Goal: Transaction & Acquisition: Subscribe to service/newsletter

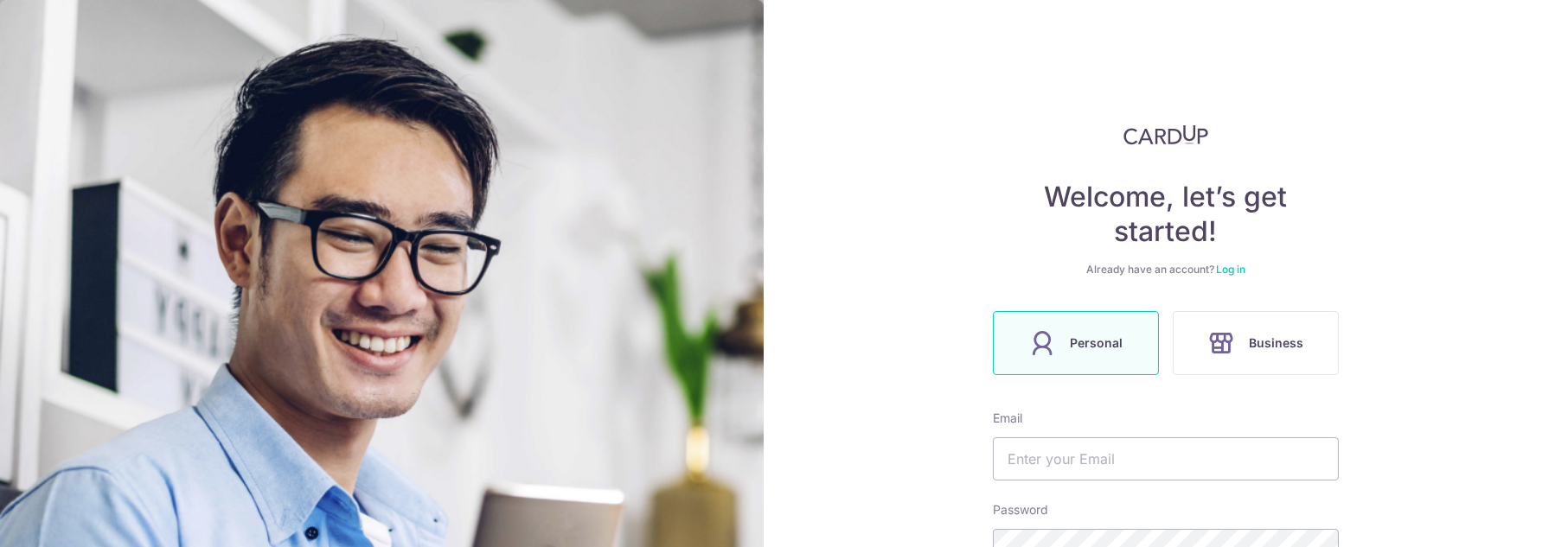
scroll to position [235, 0]
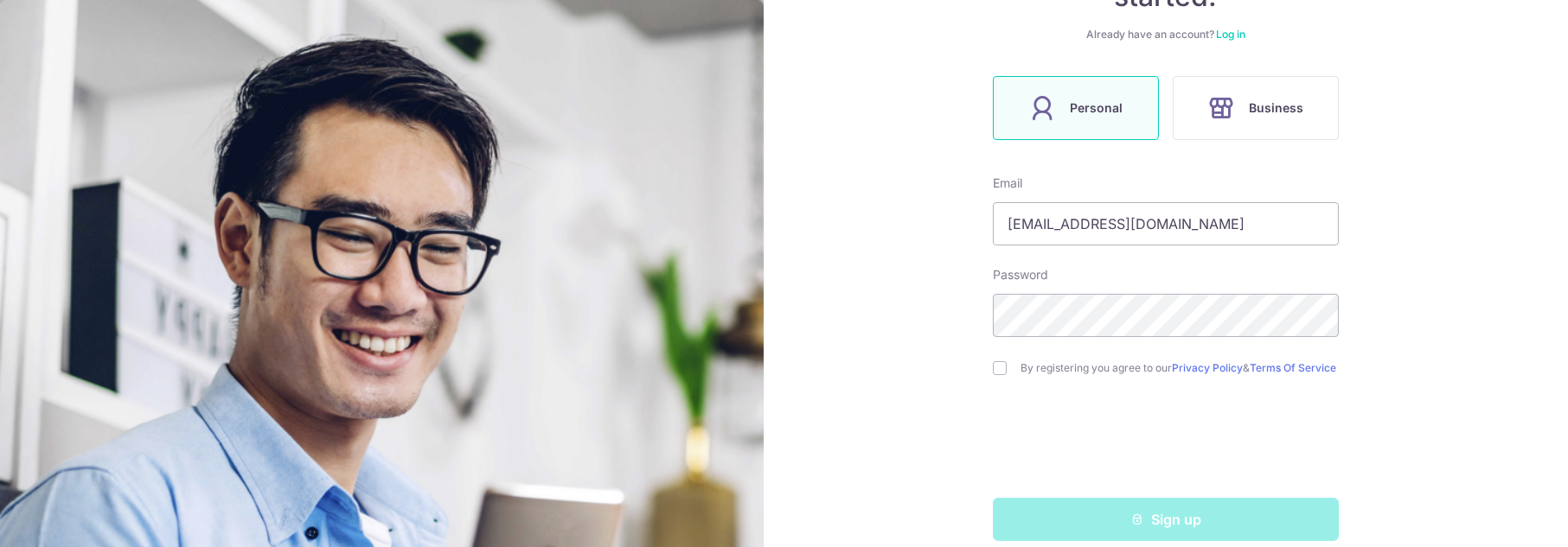
type input "[EMAIL_ADDRESS][DOMAIN_NAME]"
click at [993, 378] on div "By registering you agree to our Privacy Policy & Terms Of Service" at bounding box center [1166, 368] width 346 height 21
click at [1011, 370] on div "By registering you agree to our Privacy Policy & Terms Of Service" at bounding box center [1166, 368] width 346 height 21
click at [998, 372] on input "checkbox" at bounding box center [1000, 368] width 14 height 14
checkbox input "true"
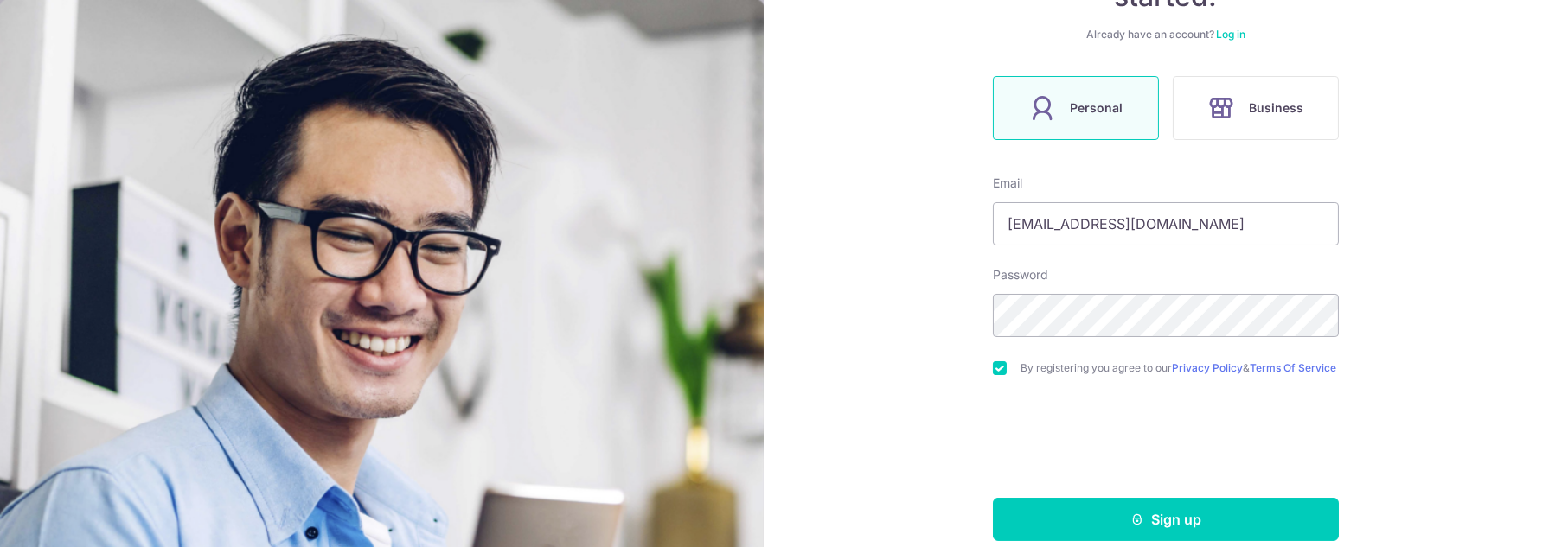
scroll to position [263, 0]
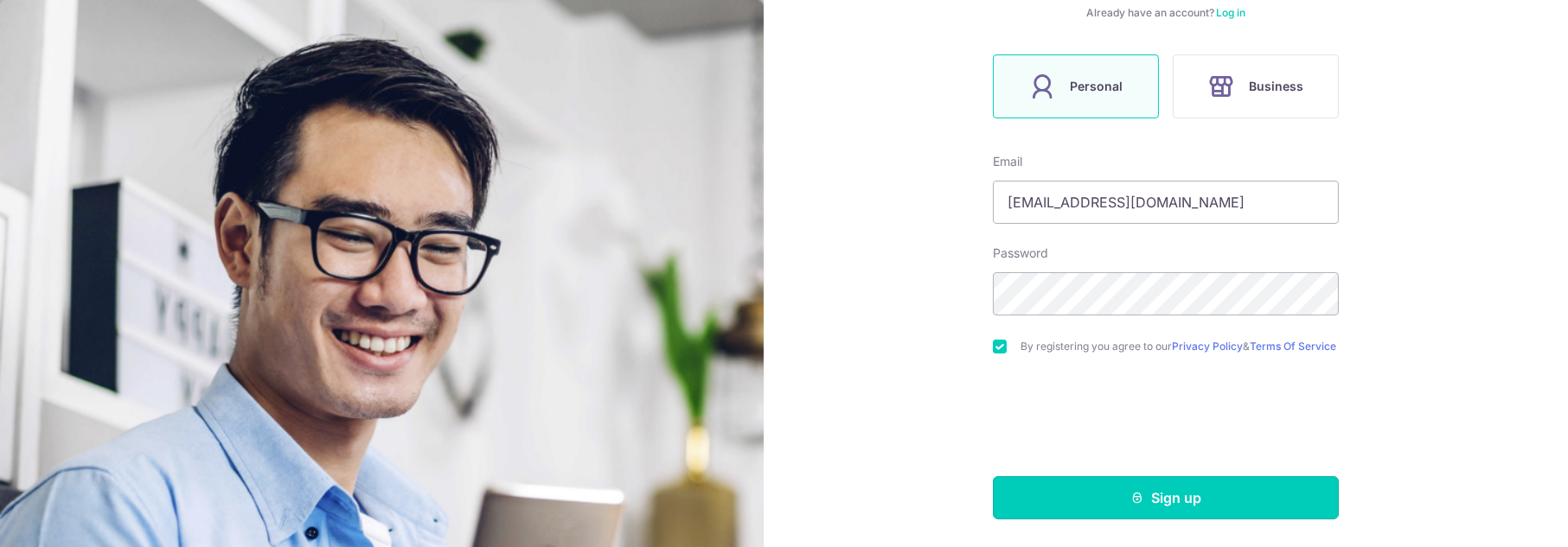
click at [1134, 507] on button "Sign up" at bounding box center [1166, 497] width 346 height 43
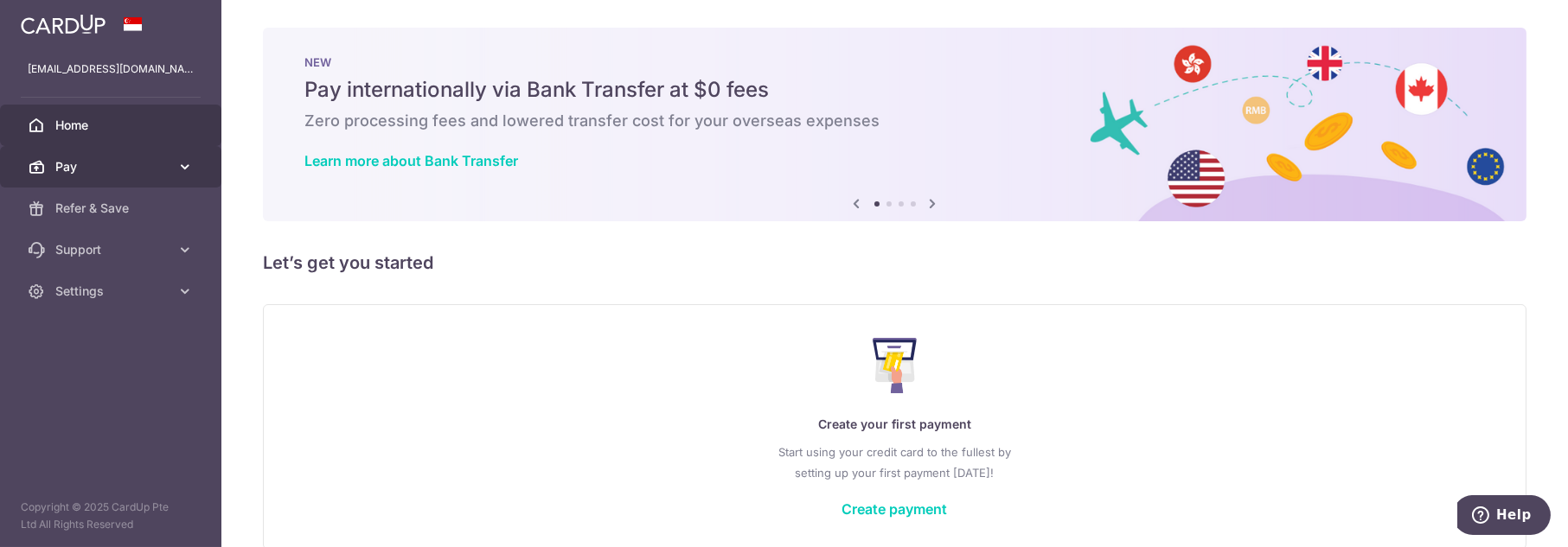
click at [172, 166] on link "Pay" at bounding box center [110, 166] width 222 height 41
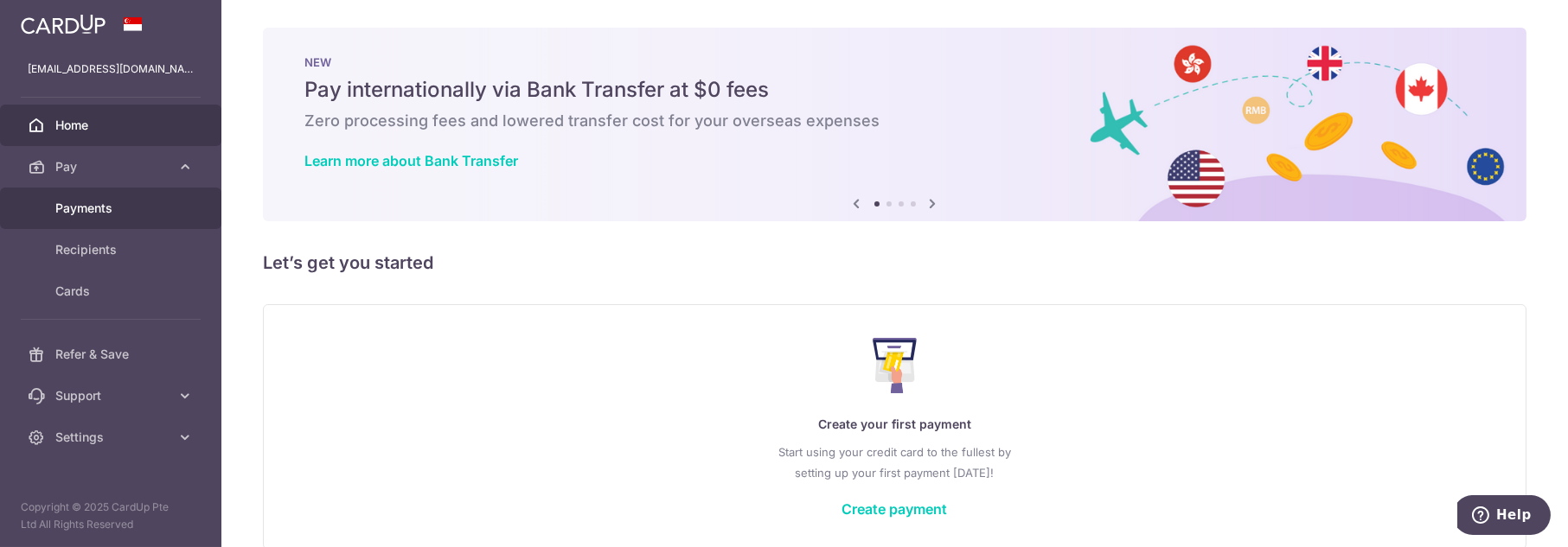
click at [97, 204] on span "Payments" at bounding box center [112, 208] width 114 height 17
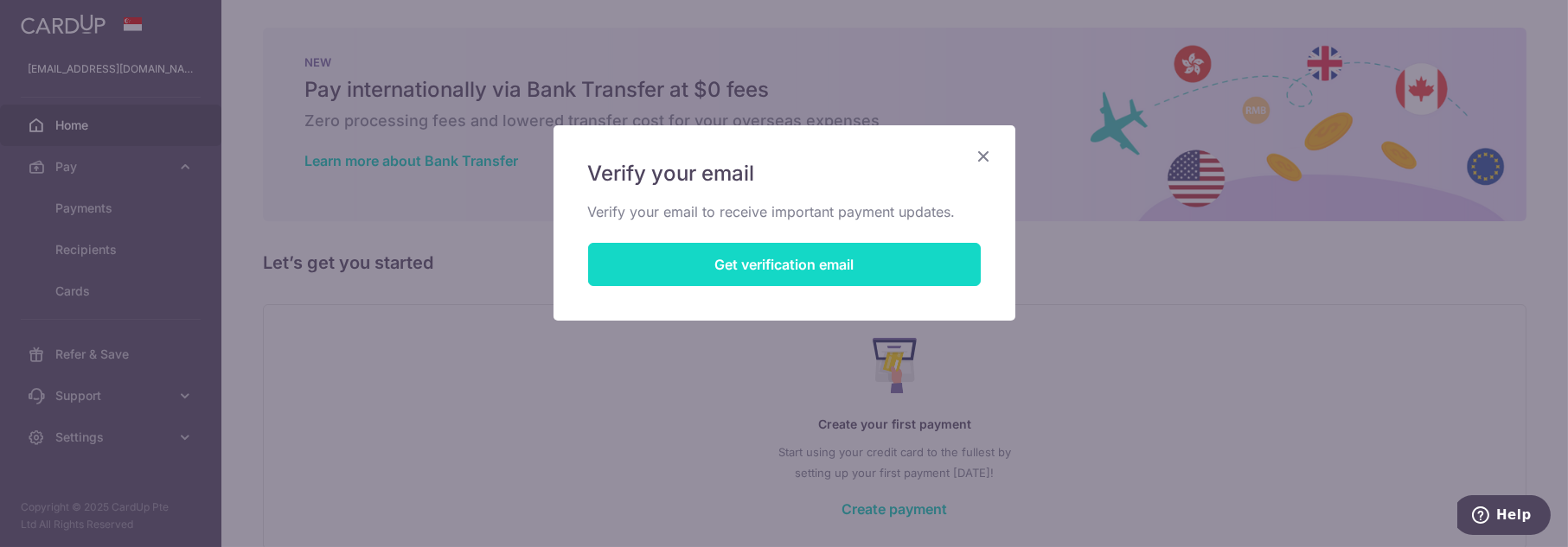
click at [866, 270] on button "Get verification email" at bounding box center [784, 264] width 393 height 43
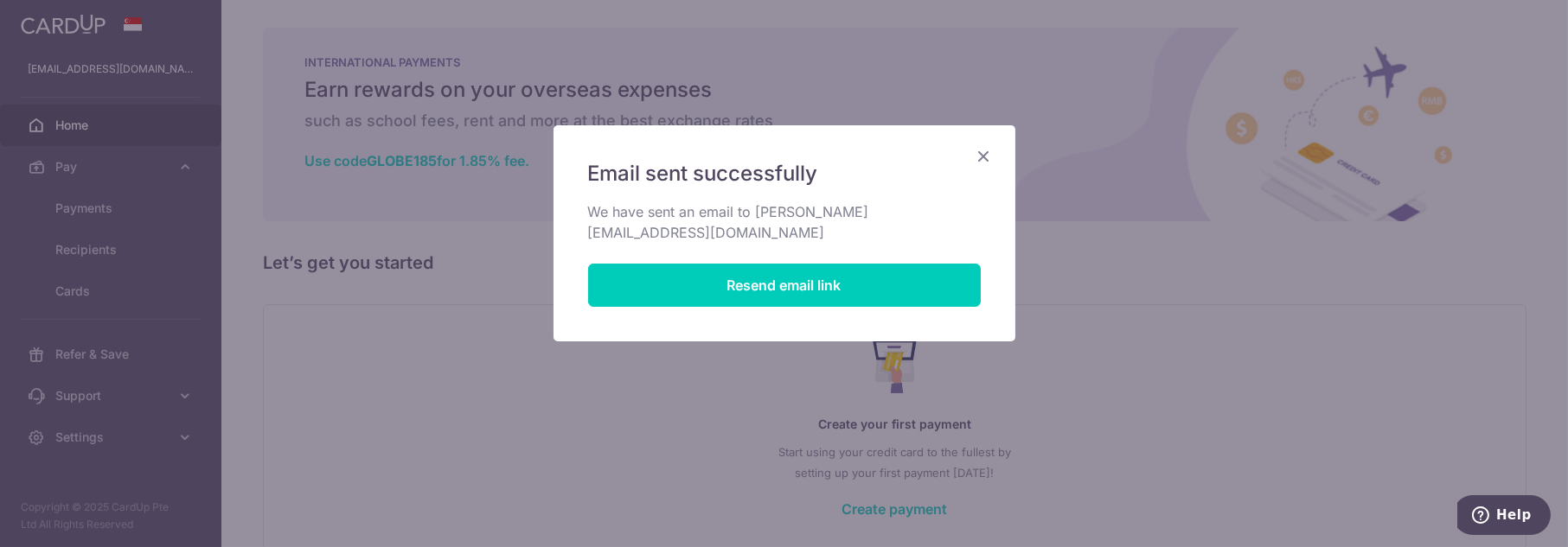
click at [992, 152] on icon "Close" at bounding box center [984, 156] width 21 height 22
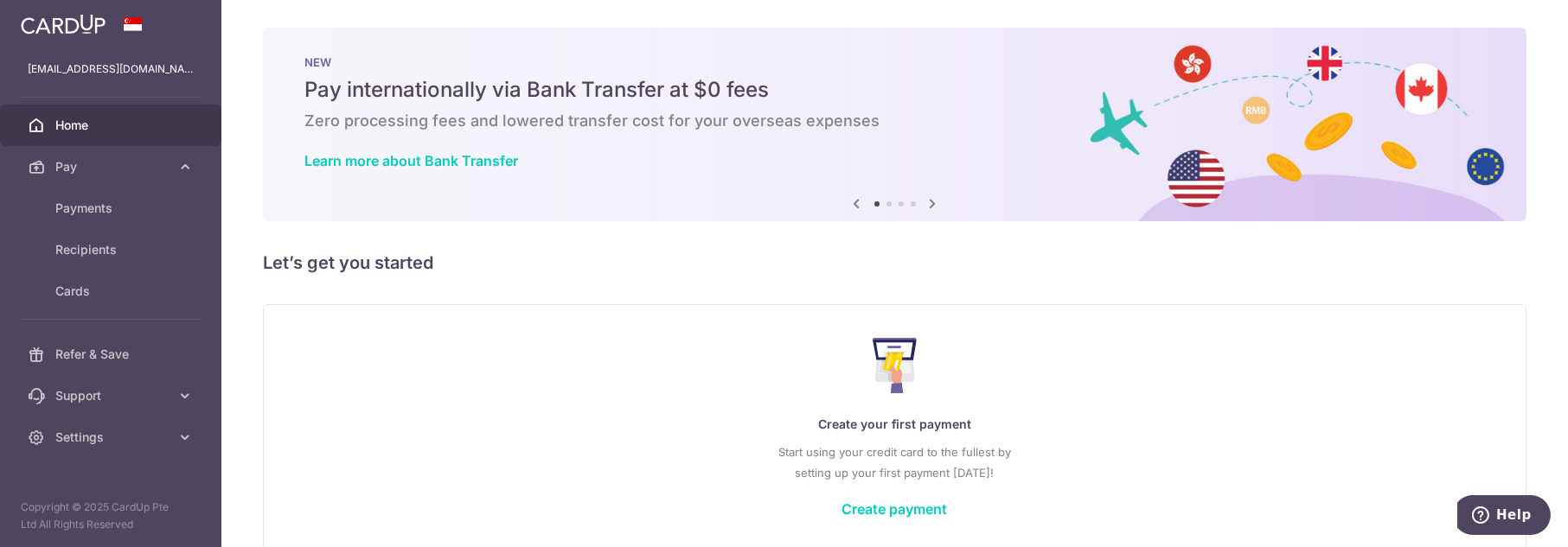
click at [785, 276] on h5 "Let’s get you started" at bounding box center [895, 263] width 1264 height 28
